Goal: Find contact information: Find contact information

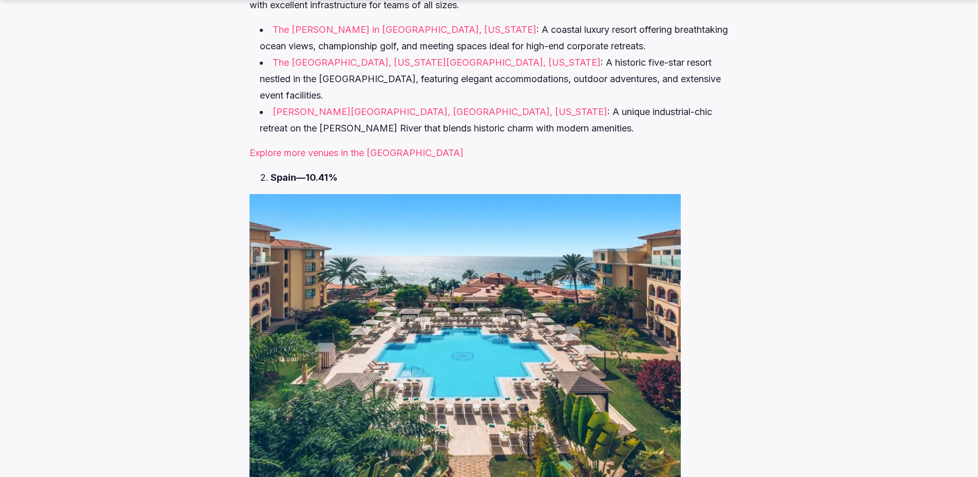
scroll to position [4674, 0]
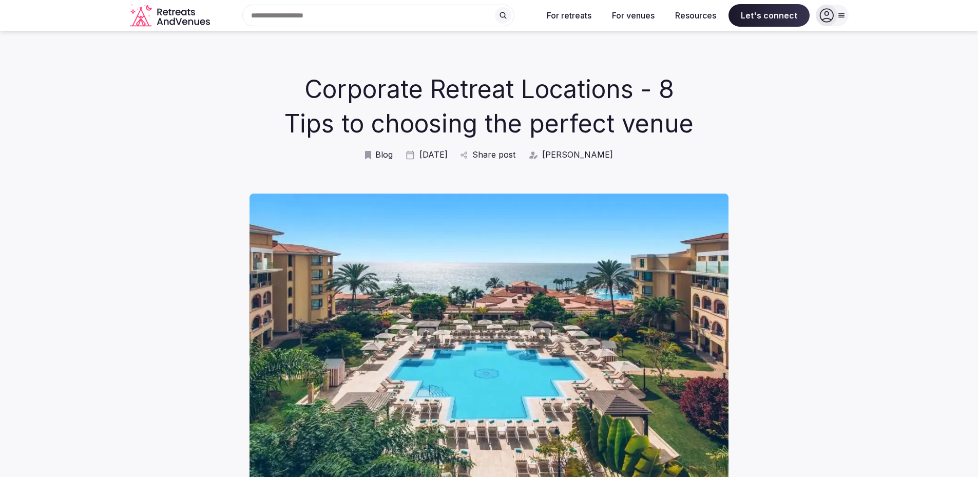
click at [177, 19] on icon "Retreats and Venues company logo" at bounding box center [171, 15] width 82 height 23
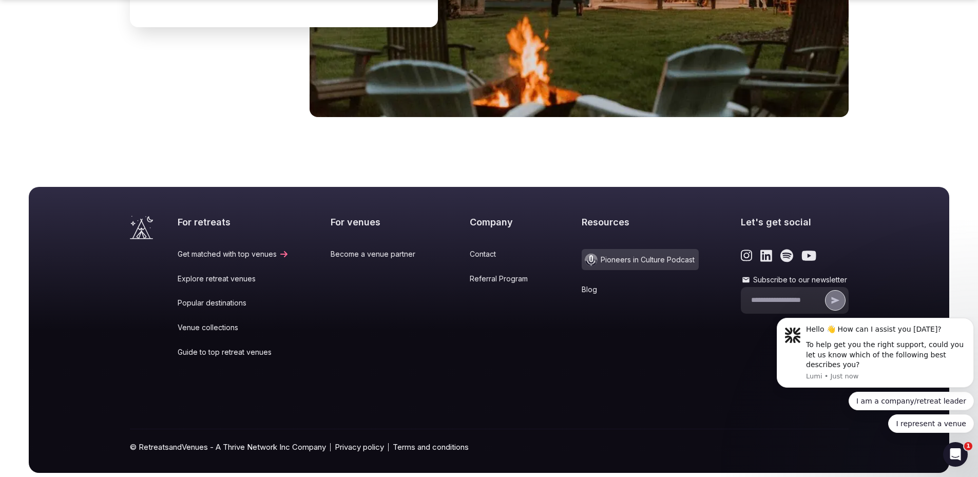
click at [470, 249] on link "Contact" at bounding box center [505, 254] width 70 height 10
